Goal: Check status: Check status

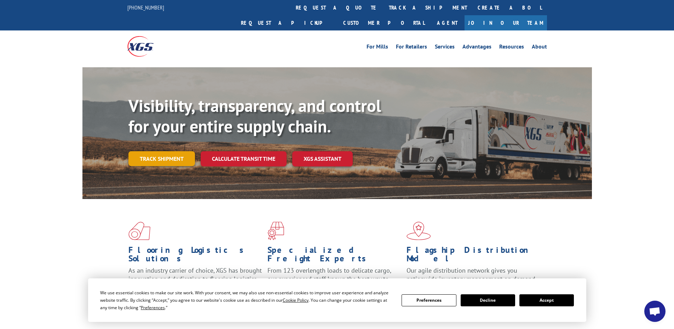
click at [152, 151] on link "Track shipment" at bounding box center [161, 158] width 66 height 15
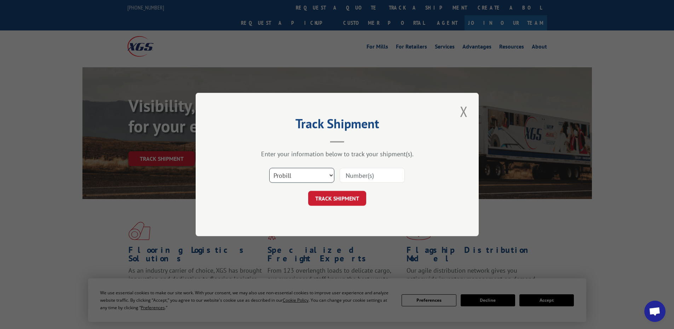
click at [302, 177] on select "Select category... Probill BOL PO" at bounding box center [301, 175] width 65 height 15
select select "bol"
click at [269, 168] on select "Select category... Probill BOL PO" at bounding box center [301, 175] width 65 height 15
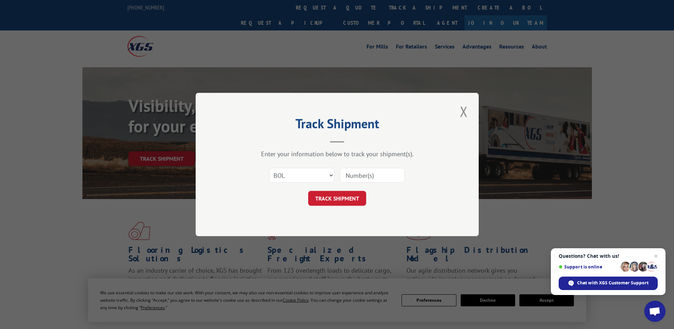
paste input "5951838"
type input "5951838"
click at [341, 209] on div "Track Shipment Enter your information below to track your shipment(s). Select c…" at bounding box center [337, 164] width 283 height 143
click at [339, 201] on button "TRACK SHIPMENT" at bounding box center [337, 198] width 58 height 15
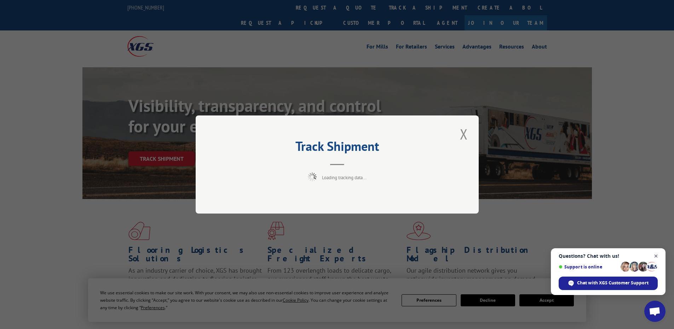
click at [658, 254] on span "Open chat" at bounding box center [656, 255] width 9 height 9
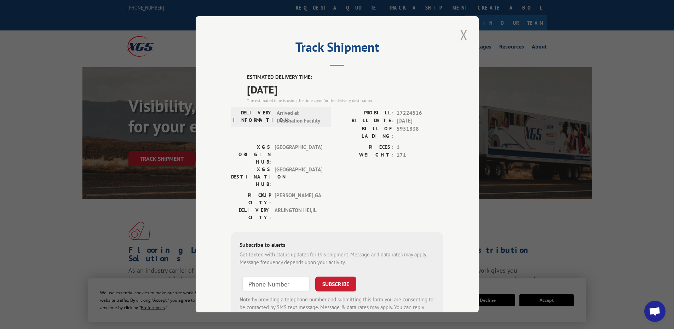
click at [459, 37] on button "Close modal" at bounding box center [464, 34] width 12 height 19
